Goal: Information Seeking & Learning: Learn about a topic

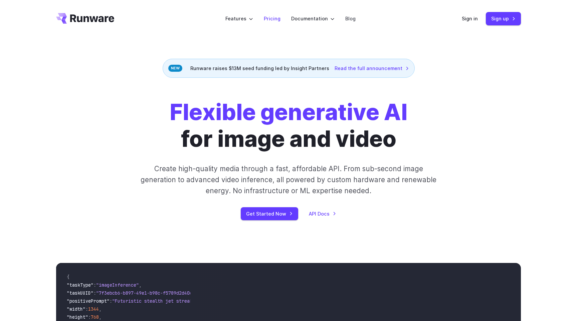
click at [270, 18] on link "Pricing" at bounding box center [272, 19] width 17 height 8
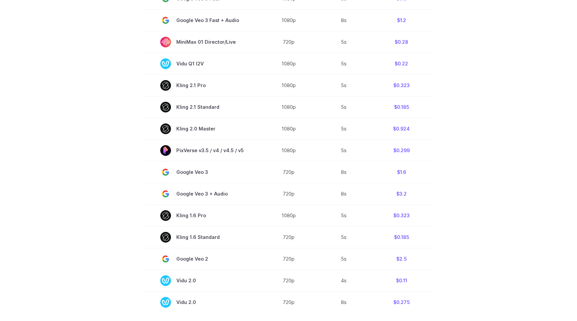
scroll to position [397, 0]
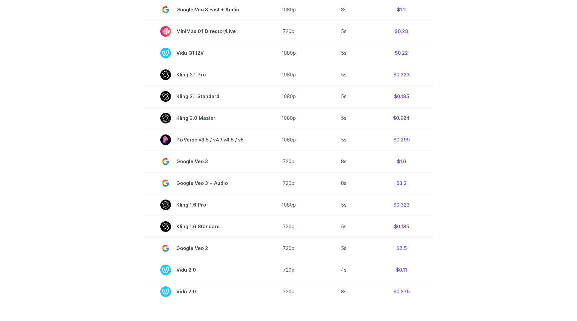
click at [472, 81] on section "Model Resolution Duration Price / Video MiniMax Hailuo 02 768p 10s $0.56 MiniMa…" at bounding box center [288, 65] width 465 height 475
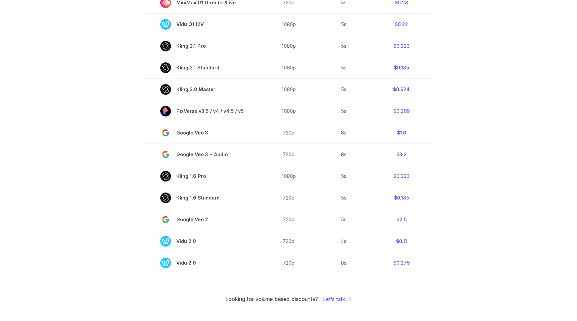
scroll to position [425, 0]
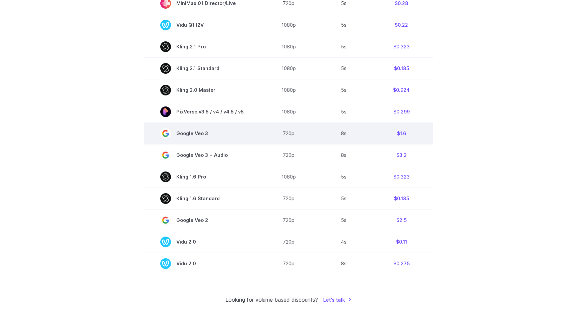
click at [207, 132] on span "Google Veo 3" at bounding box center [202, 133] width 84 height 11
click at [404, 135] on td "$1.6" at bounding box center [401, 134] width 63 height 22
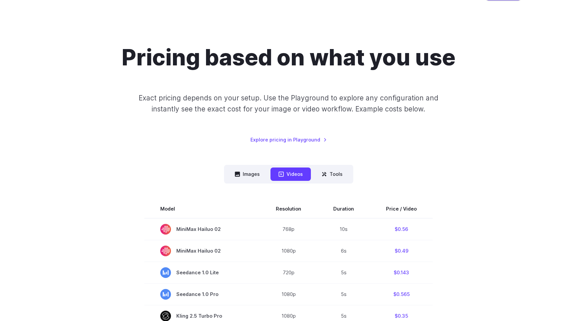
scroll to position [0, 0]
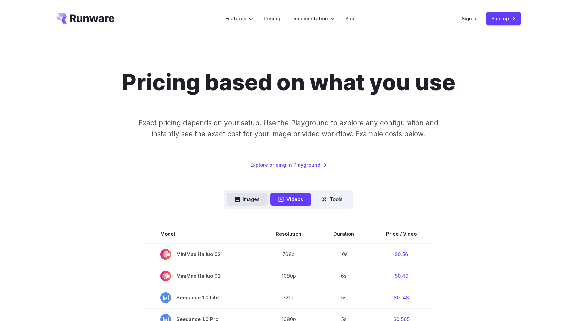
click at [246, 203] on button "Images" at bounding box center [247, 199] width 41 height 13
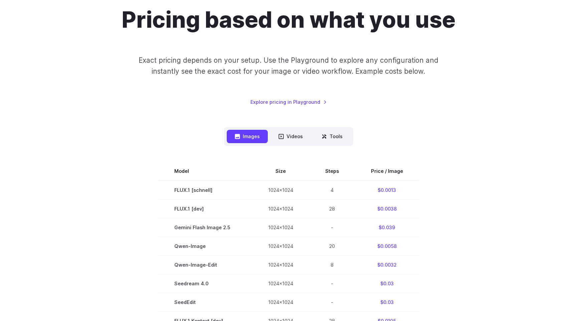
scroll to position [63, 0]
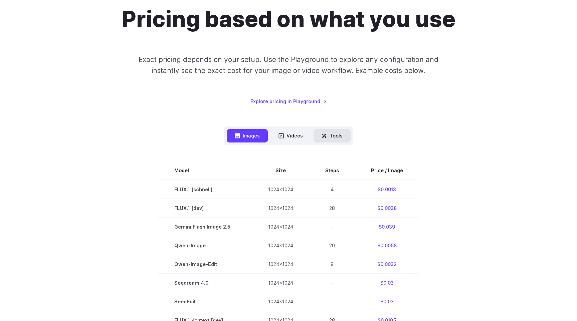
click at [336, 138] on button "Tools" at bounding box center [332, 135] width 37 height 13
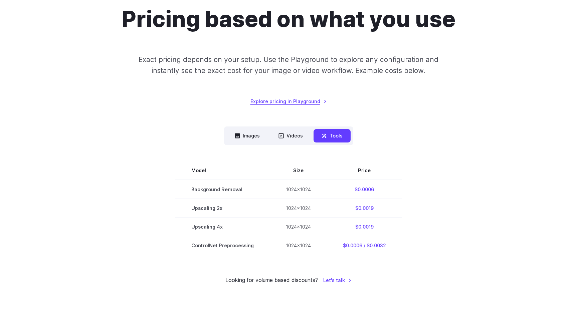
click at [272, 101] on link "Explore pricing in Playground" at bounding box center [289, 102] width 77 height 8
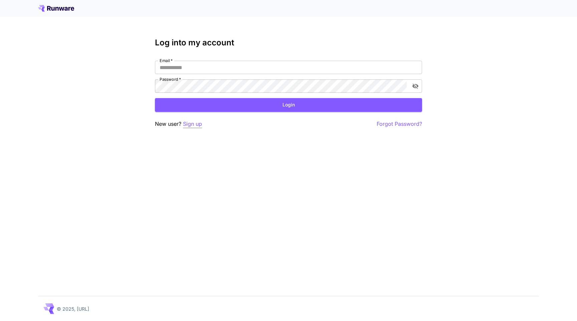
click at [190, 126] on p "Sign up" at bounding box center [192, 124] width 19 height 8
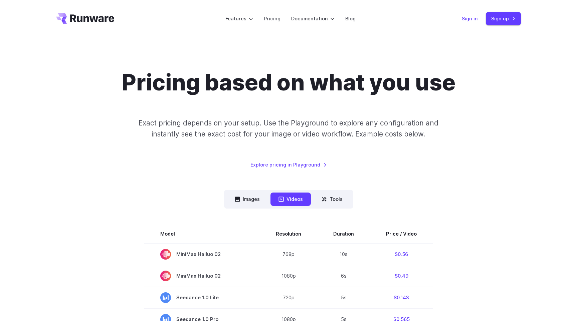
click at [471, 18] on link "Sign in" at bounding box center [470, 19] width 16 height 8
click at [500, 21] on link "Sign up" at bounding box center [503, 18] width 35 height 13
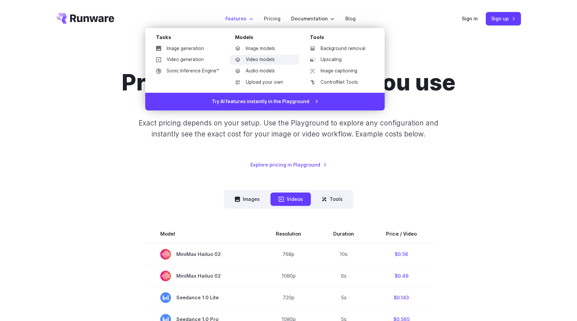
click at [254, 58] on link "Video models" at bounding box center [265, 60] width 70 height 10
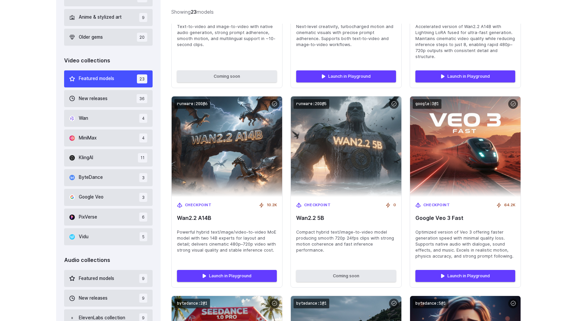
scroll to position [378, 0]
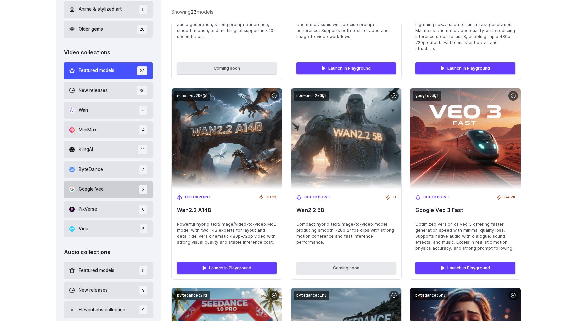
click at [113, 196] on button "Google Veo 3" at bounding box center [108, 189] width 89 height 17
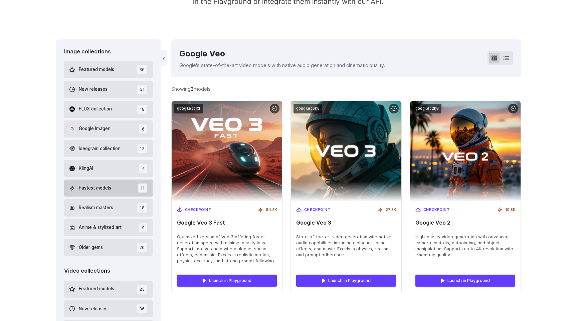
scroll to position [156, 0]
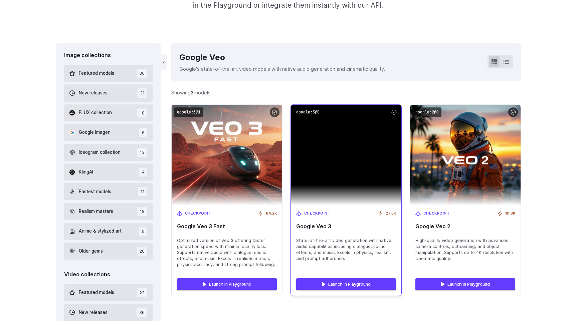
click at [366, 230] on div "Checkpoint 27.8K Google Veo 3 State-of-the-art video generation with native aud…" at bounding box center [346, 240] width 111 height 68
click at [340, 282] on link "Launch in Playground" at bounding box center [346, 285] width 100 height 12
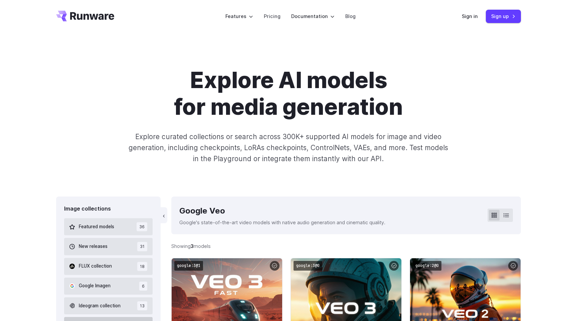
scroll to position [0, 0]
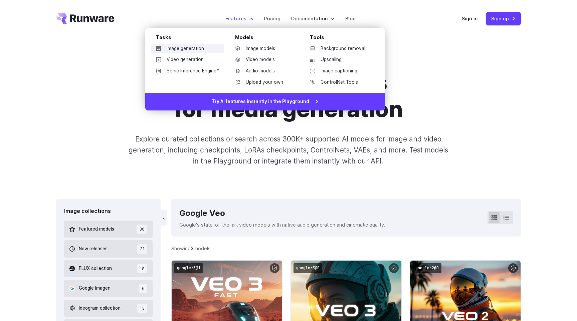
click at [188, 50] on link "Image generation" at bounding box center [188, 49] width 74 height 10
click at [254, 47] on link "Image models" at bounding box center [265, 49] width 70 height 10
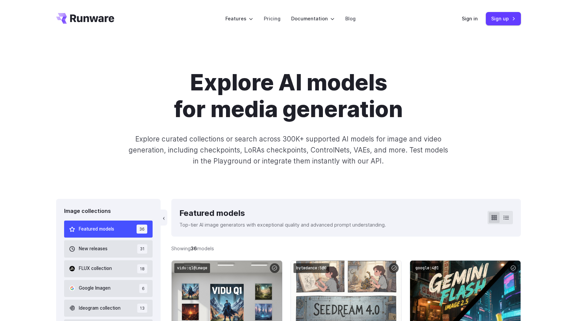
click at [171, 156] on p "Explore curated collections or search across 300K+ supported AI models for imag…" at bounding box center [288, 150] width 325 height 33
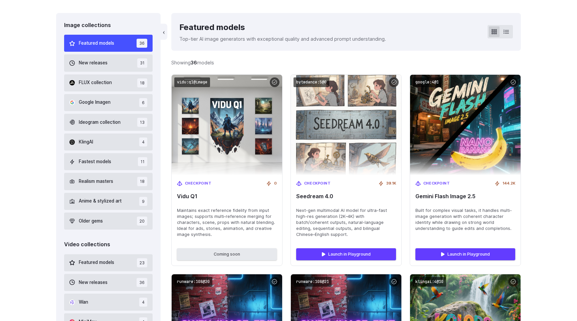
scroll to position [187, 0]
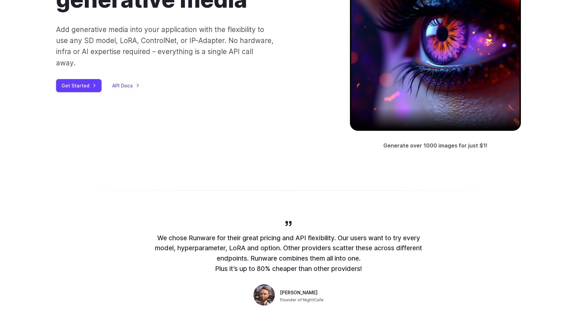
scroll to position [106, 0]
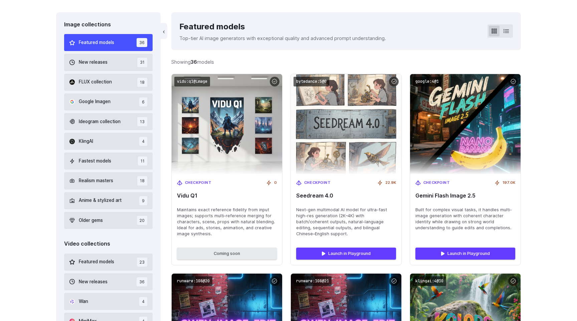
click at [384, 59] on div "Showing 36 models Searching models... Previous Page 1 of 1 Next" at bounding box center [346, 62] width 350 height 24
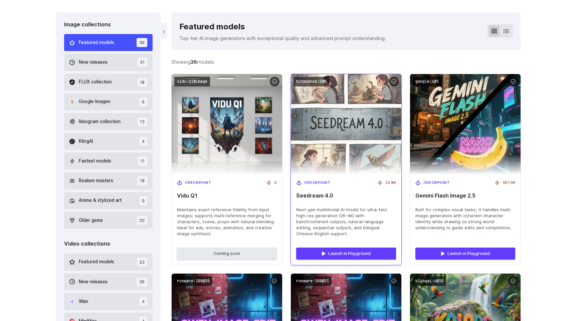
click at [355, 91] on img at bounding box center [346, 124] width 122 height 111
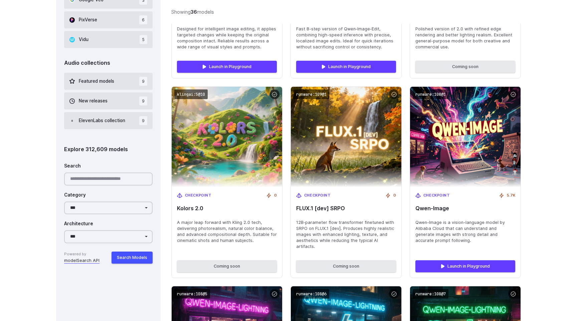
scroll to position [570, 0]
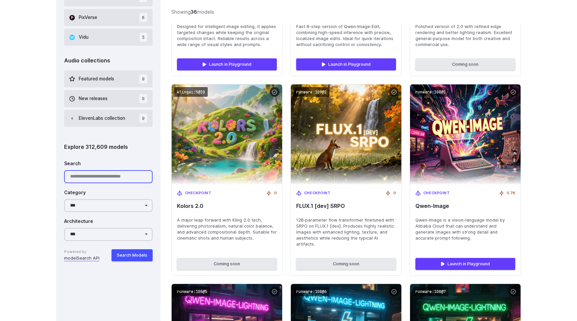
click at [120, 176] on input "Search" at bounding box center [108, 176] width 89 height 13
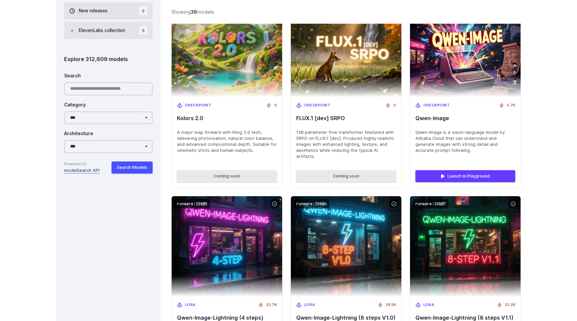
scroll to position [596, 0]
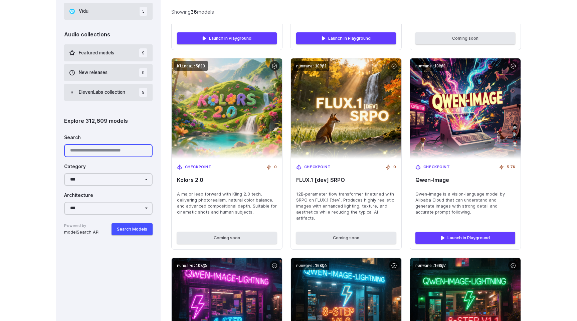
click at [93, 146] on input "Search" at bounding box center [108, 150] width 89 height 13
click at [70, 178] on select "**********" at bounding box center [108, 179] width 89 height 13
click at [97, 153] on input "Search" at bounding box center [108, 150] width 89 height 13
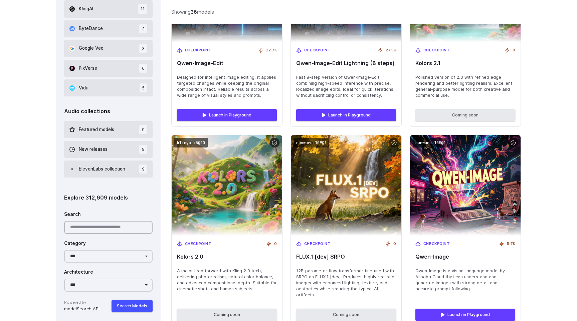
scroll to position [510, 0]
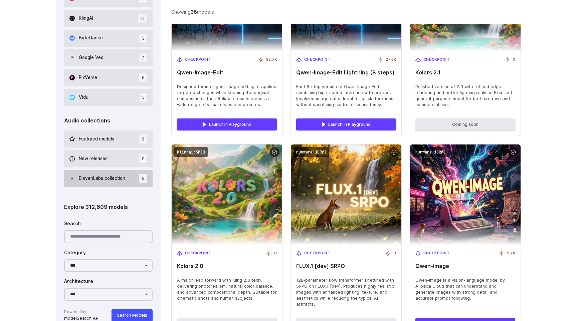
click at [120, 179] on span "ElevenLabs collection" at bounding box center [102, 178] width 46 height 7
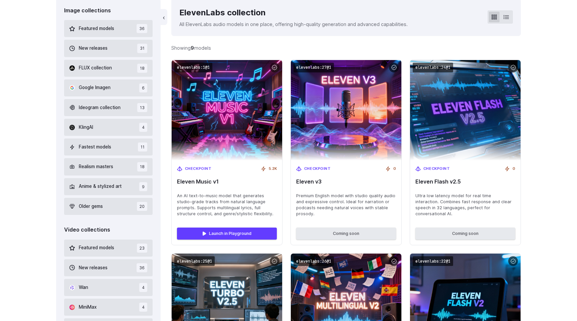
scroll to position [202, 0]
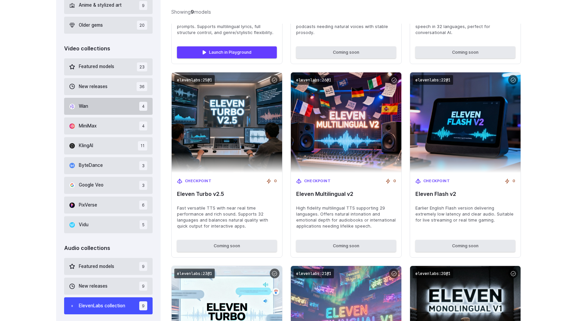
click at [114, 112] on button "Wan 4" at bounding box center [108, 106] width 89 height 17
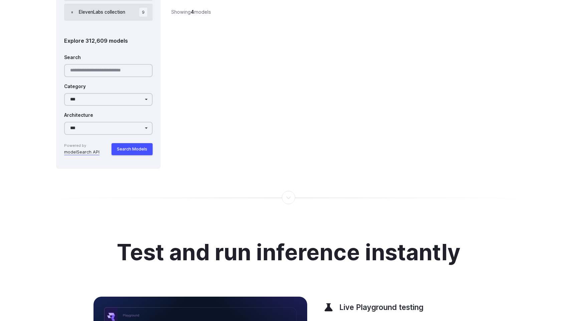
scroll to position [675, 0]
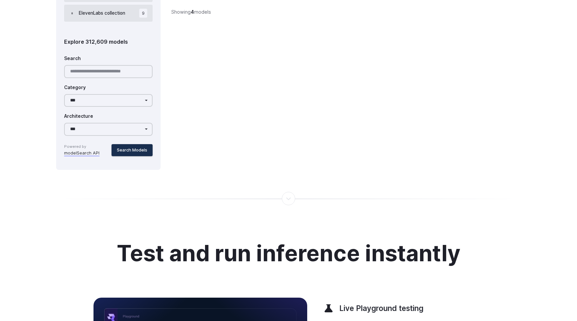
click at [132, 151] on button "Search Models" at bounding box center [132, 150] width 41 height 12
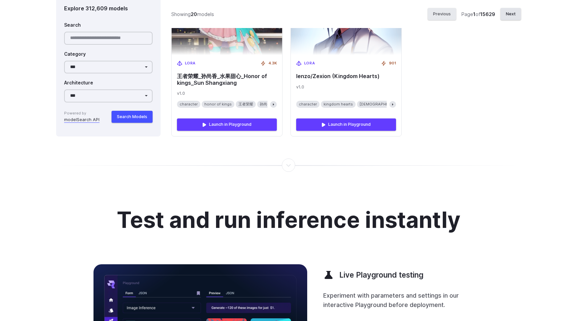
scroll to position [1446, 0]
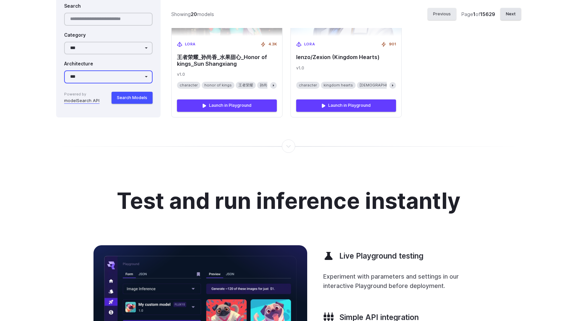
click at [117, 71] on select "**********" at bounding box center [108, 77] width 89 height 13
click at [122, 41] on select "**********" at bounding box center [108, 47] width 89 height 13
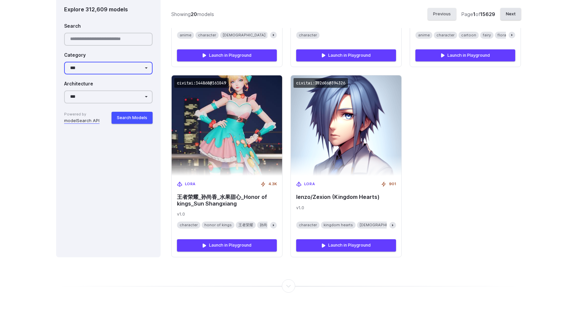
scroll to position [1299, 0]
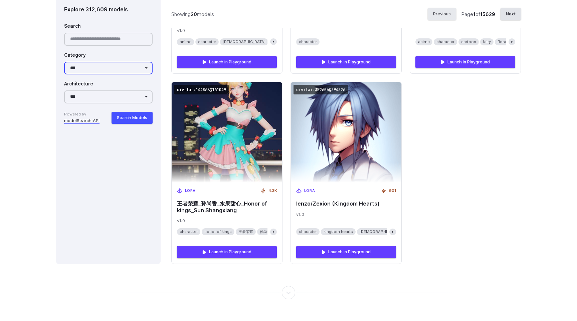
select select "****"
click at [64, 61] on select "**********" at bounding box center [108, 67] width 89 height 13
click at [107, 73] on select "**********" at bounding box center [108, 67] width 89 height 13
click at [87, 96] on select "**********" at bounding box center [108, 97] width 89 height 13
select select "**********"
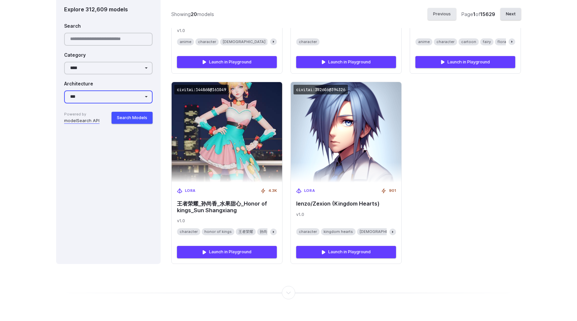
click at [64, 91] on select "**********" at bounding box center [108, 97] width 89 height 13
click at [129, 120] on button "Search Models" at bounding box center [132, 118] width 41 height 12
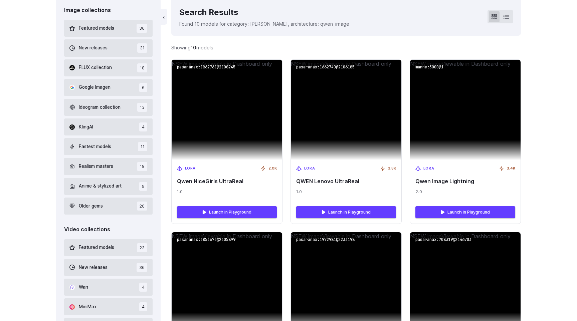
scroll to position [211, 0]
